Goal: Task Accomplishment & Management: Manage account settings

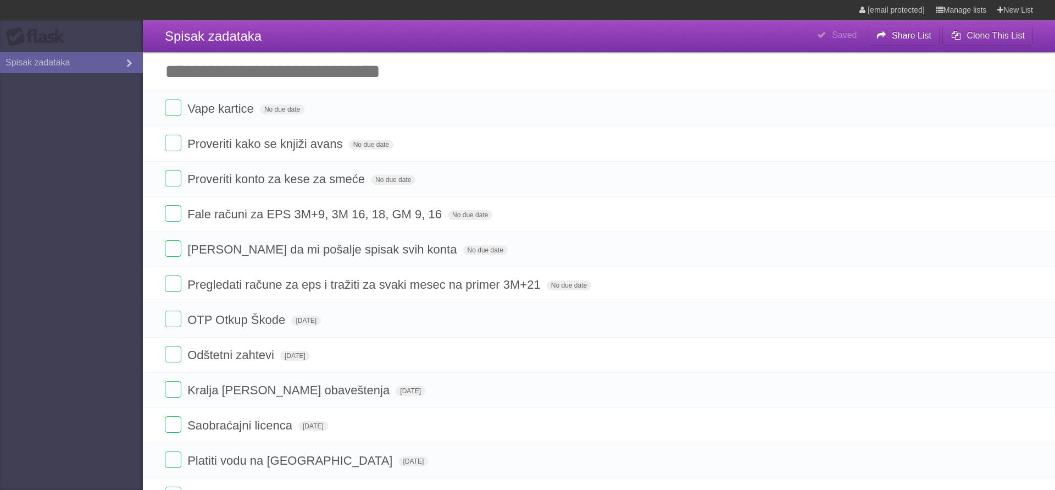
type span "[DATE]"
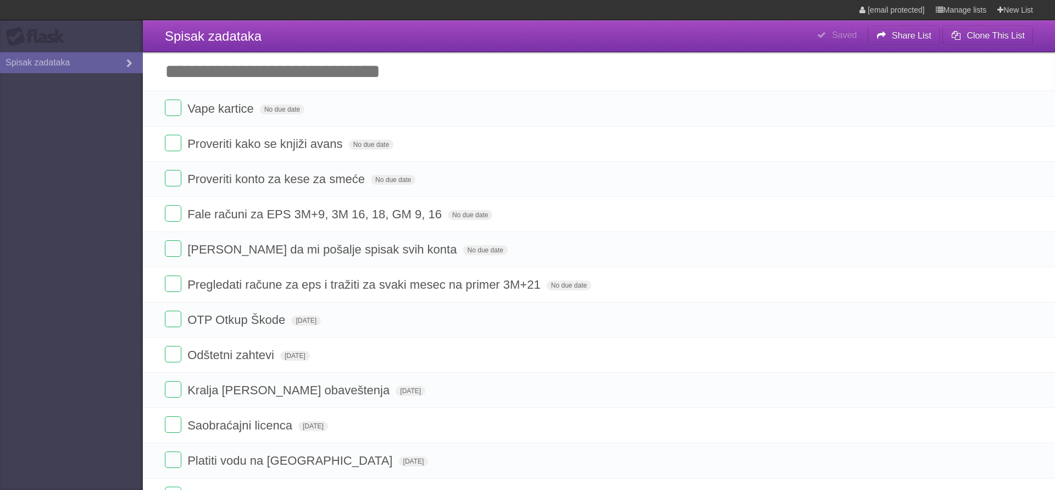
type span "[DATE]"
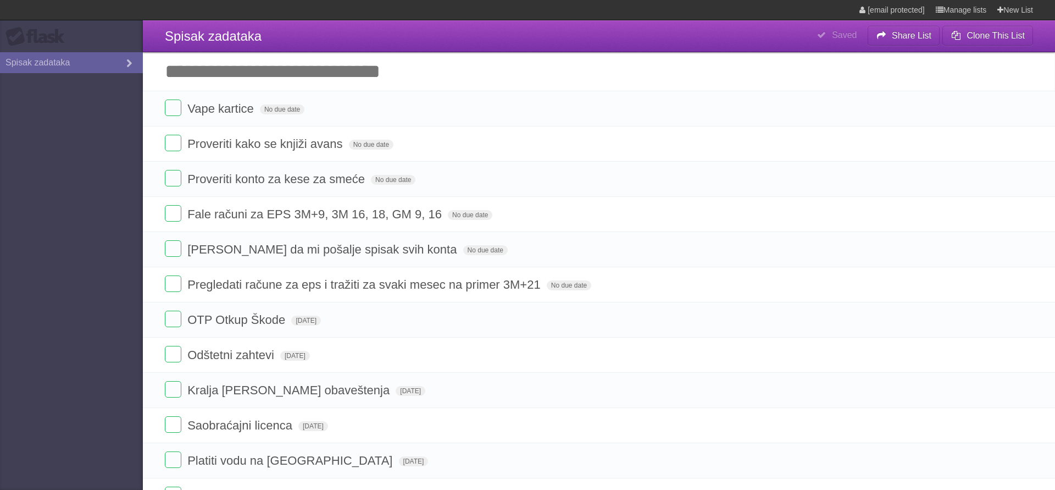
type span "[DATE]"
